Goal: Task Accomplishment & Management: Use online tool/utility

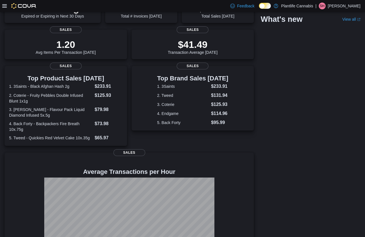
scroll to position [105, 0]
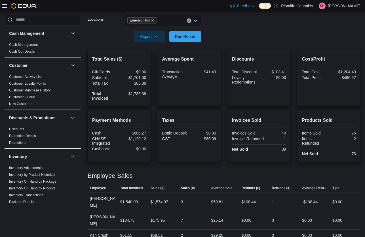
scroll to position [93, 0]
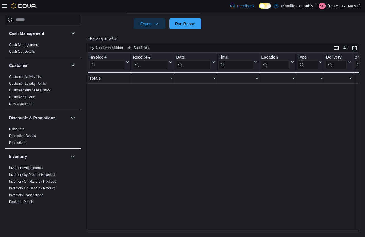
scroll to position [0, 711]
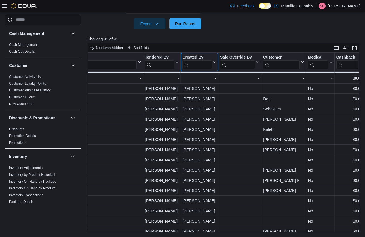
click at [198, 66] on input "search" at bounding box center [196, 64] width 29 height 9
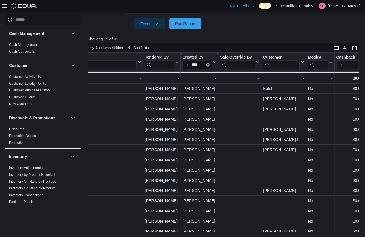
type input "****"
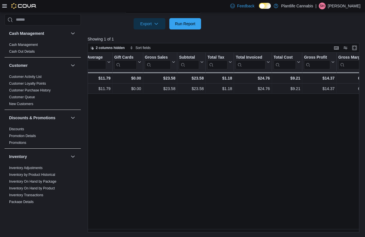
scroll to position [0, 279]
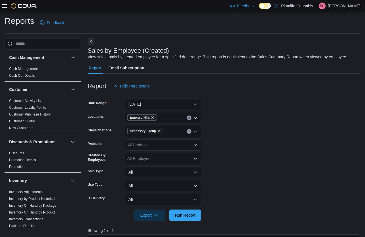
scroll to position [193, 0]
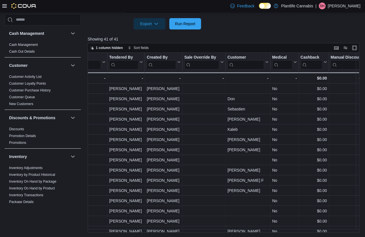
scroll to position [0, 748]
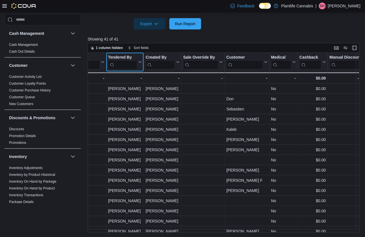
click at [131, 64] on input "search" at bounding box center [122, 64] width 29 height 9
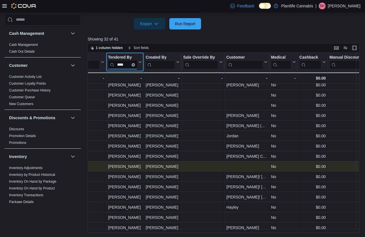
scroll to position [178, 748]
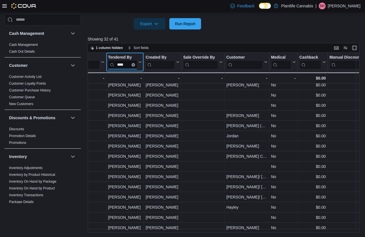
type input "****"
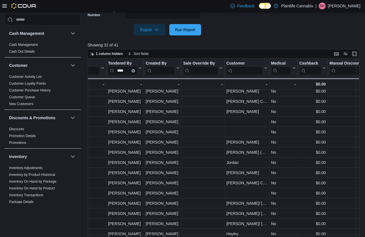
scroll to position [180, 748]
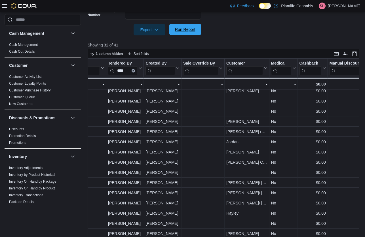
click at [181, 27] on span "Run Report" at bounding box center [185, 30] width 20 height 6
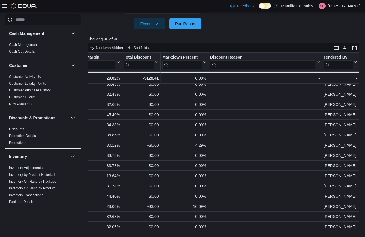
scroll to position [56, 670]
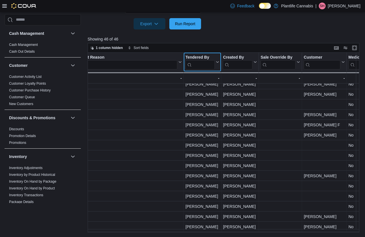
click at [201, 67] on input "search" at bounding box center [199, 64] width 29 height 9
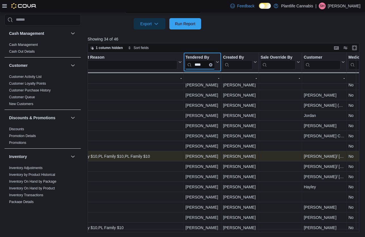
scroll to position [201, 670]
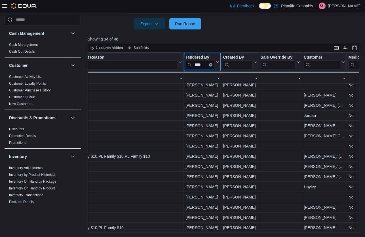
type input "****"
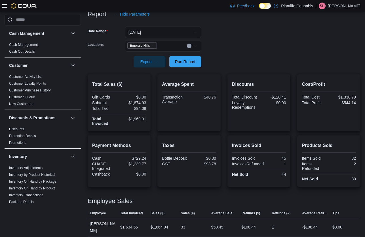
scroll to position [93, 0]
